Goal: Information Seeking & Learning: Learn about a topic

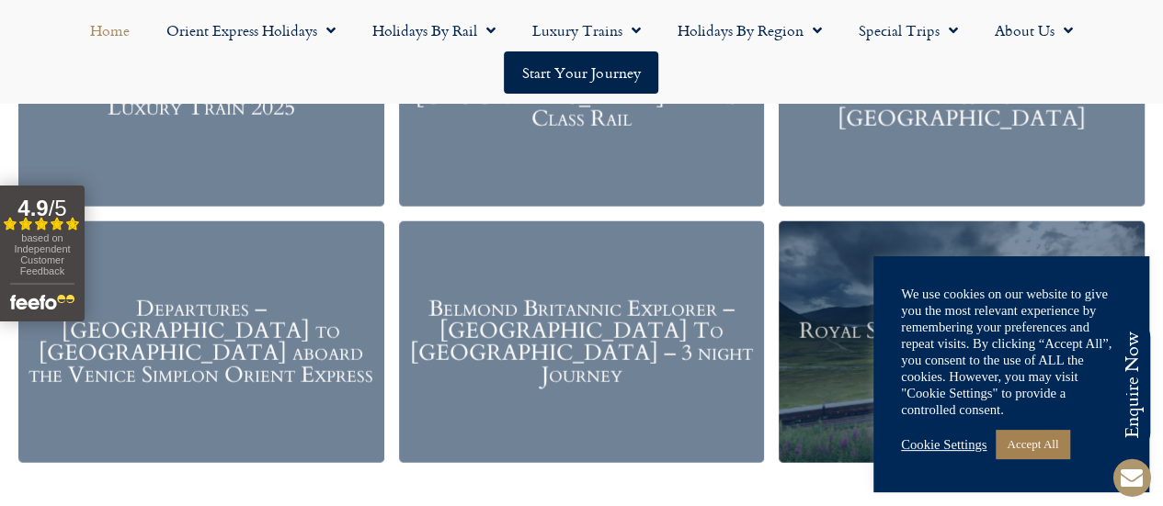
scroll to position [2288, 0]
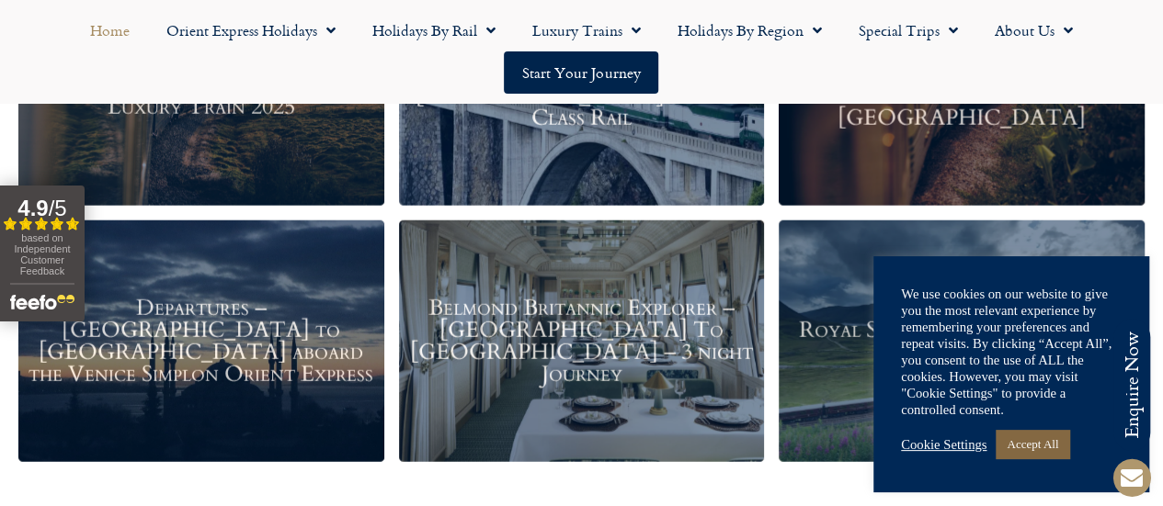
click at [1025, 442] on link "Accept All" at bounding box center [1032, 444] width 74 height 28
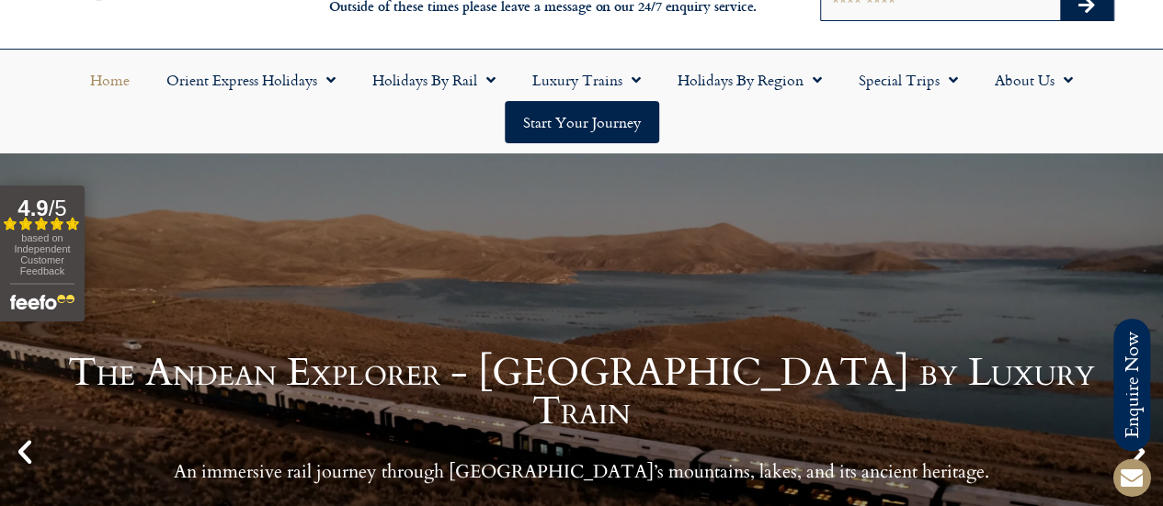
scroll to position [0, 0]
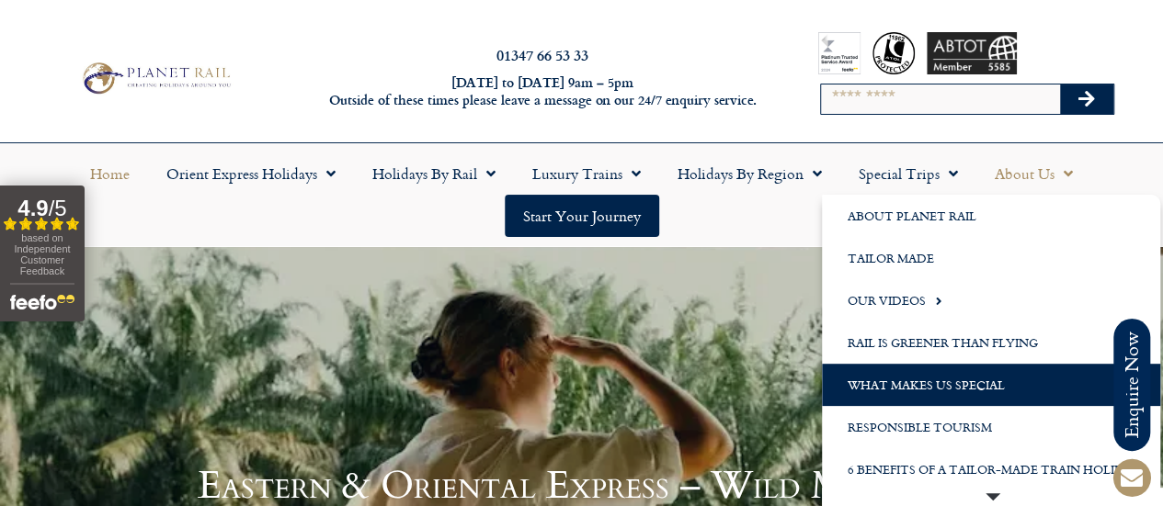
click at [937, 385] on link "What Makes us Special" at bounding box center [991, 385] width 338 height 42
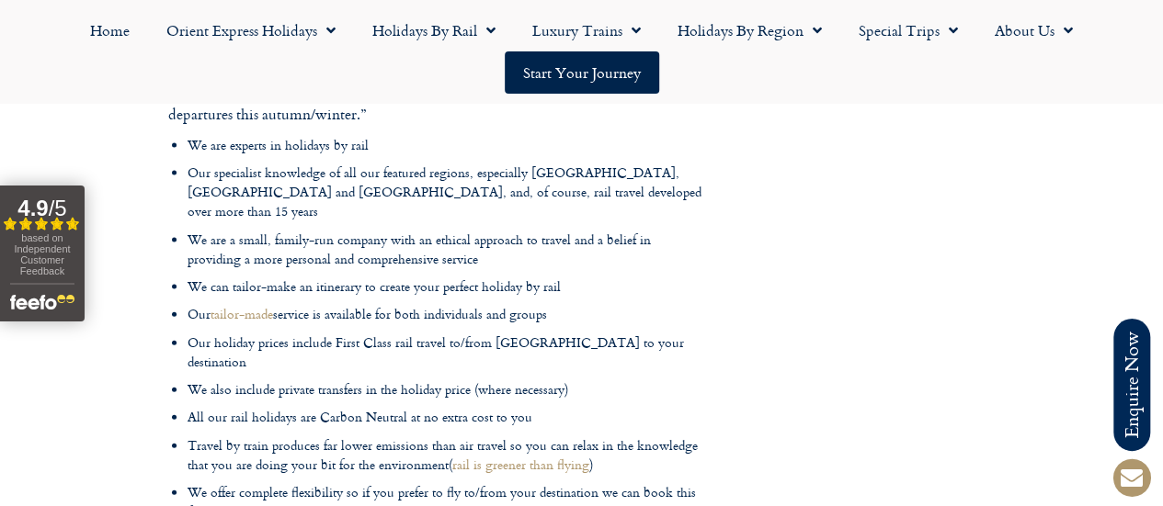
scroll to position [1883, 0]
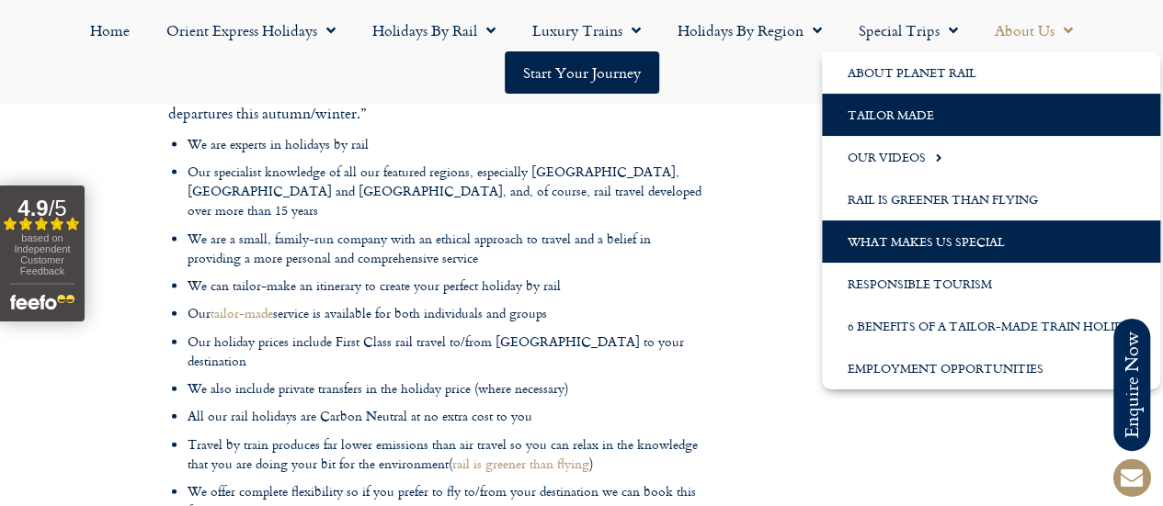
click at [906, 100] on link "Tailor Made" at bounding box center [991, 115] width 338 height 42
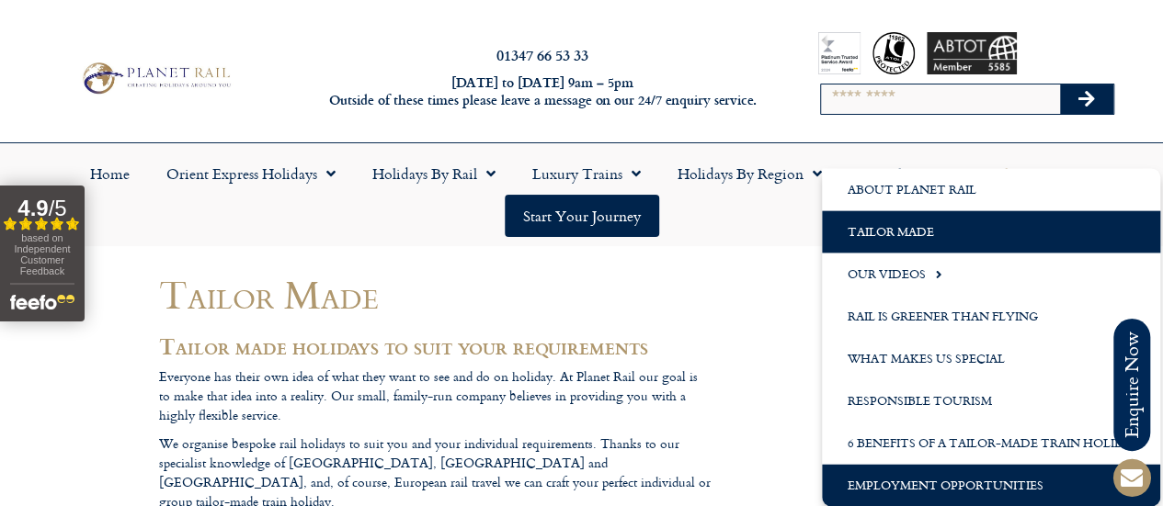
click at [985, 490] on link "Employment Opportunities" at bounding box center [991, 485] width 338 height 42
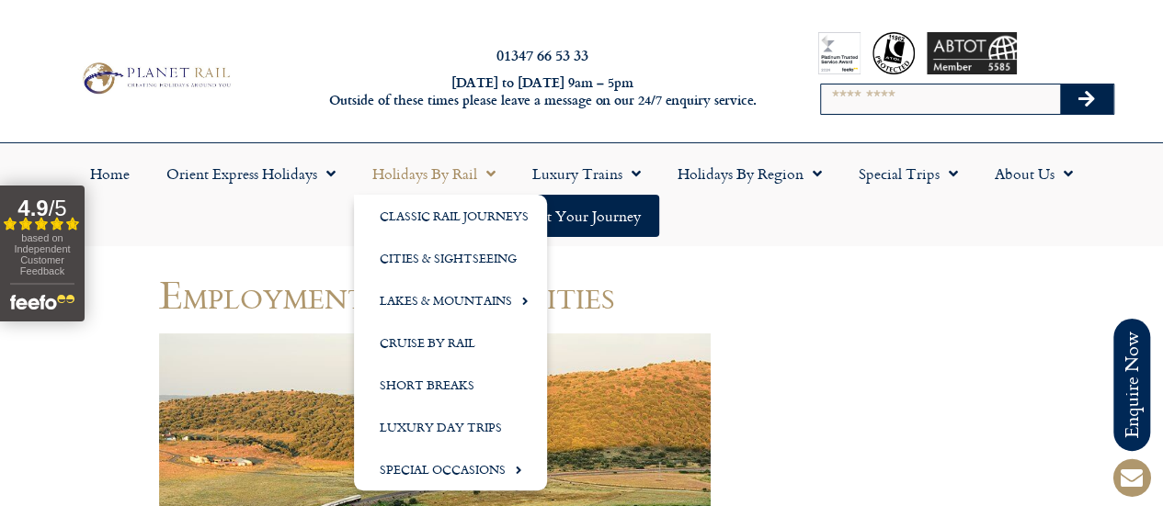
click at [417, 167] on link "Holidays by Rail" at bounding box center [434, 174] width 160 height 42
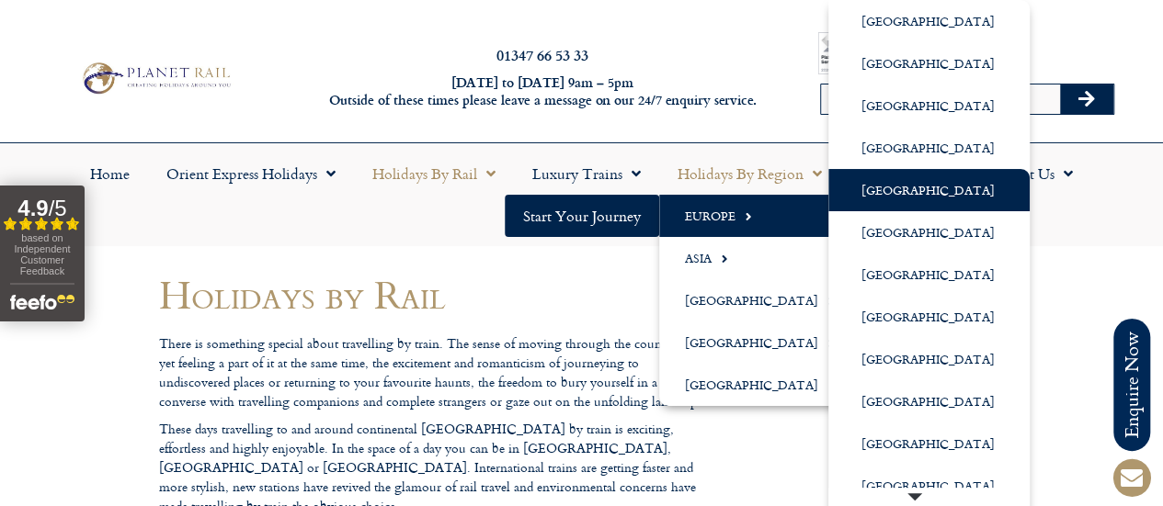
click at [882, 188] on link "[GEOGRAPHIC_DATA]" at bounding box center [928, 190] width 201 height 42
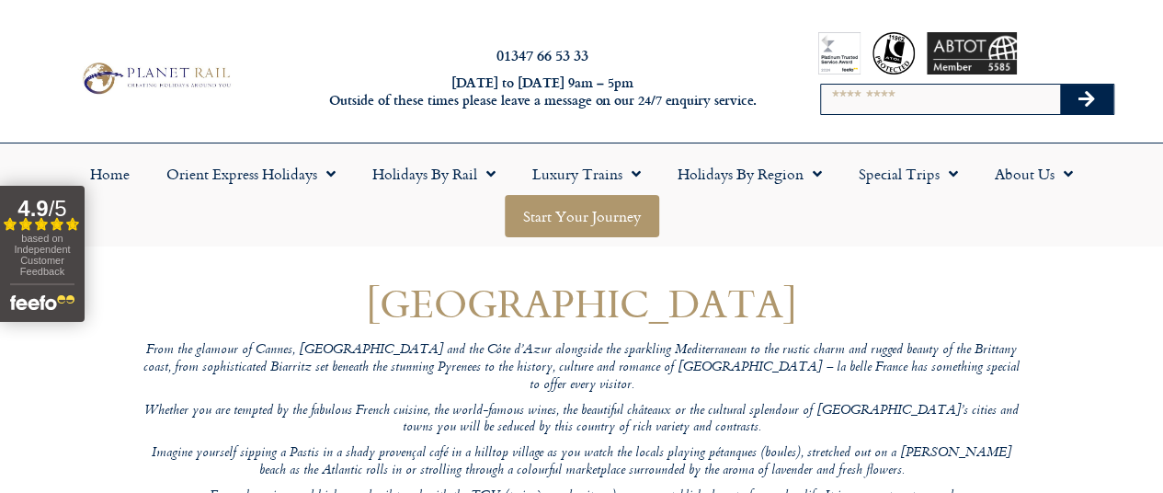
click at [601, 210] on link "Start your Journey" at bounding box center [582, 216] width 154 height 42
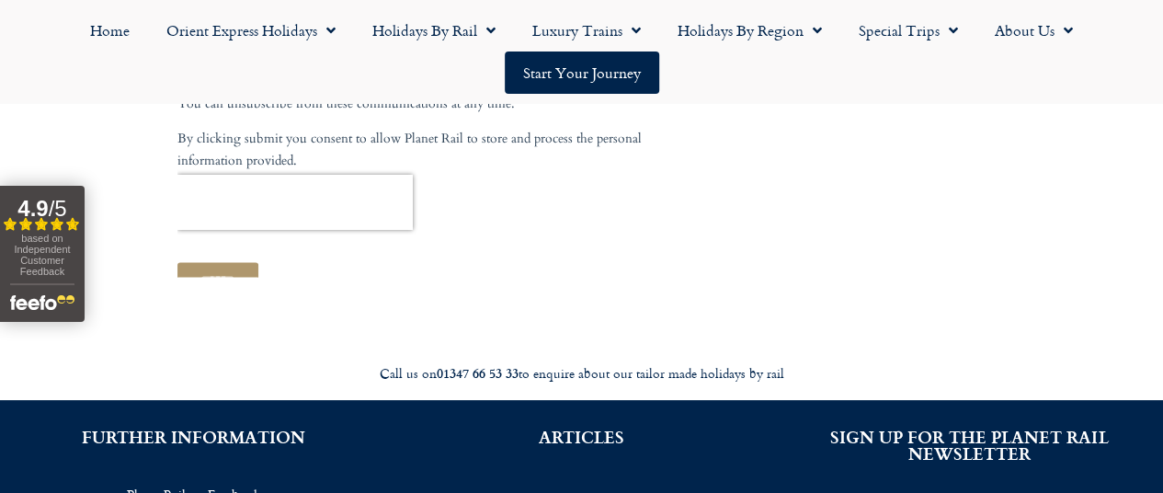
scroll to position [1308, 0]
